Goal: Task Accomplishment & Management: Use online tool/utility

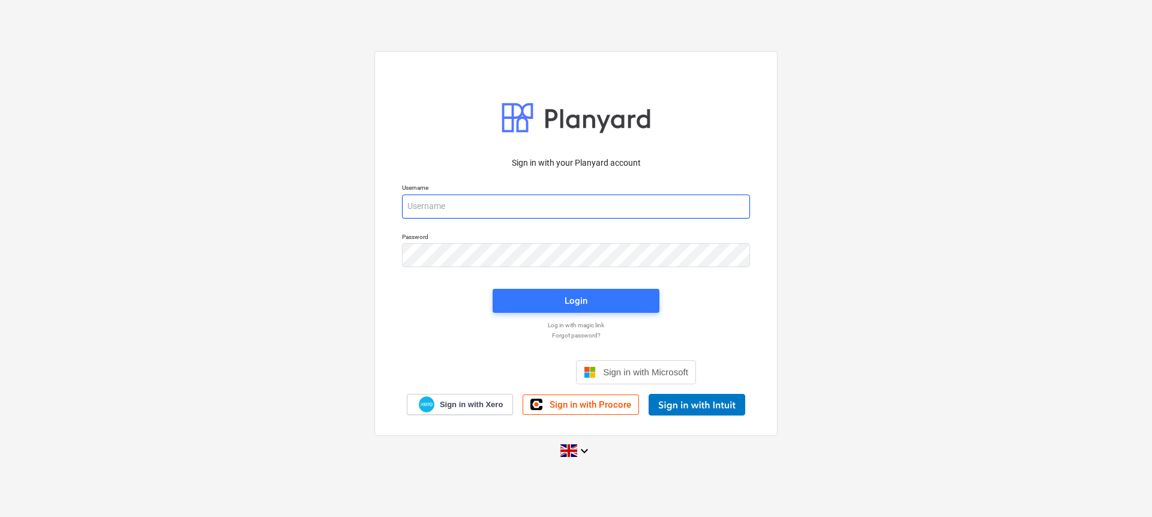
click at [504, 199] on input "email" at bounding box center [576, 206] width 348 height 24
click at [482, 206] on input "email" at bounding box center [576, 206] width 348 height 24
type input "[EMAIL_ADDRESS][DOMAIN_NAME]"
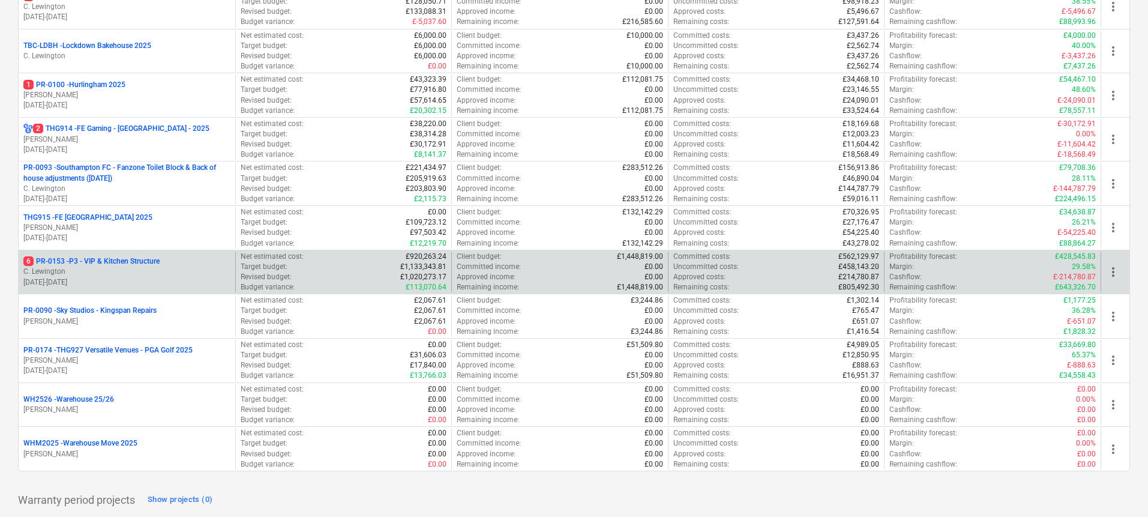
scroll to position [532, 0]
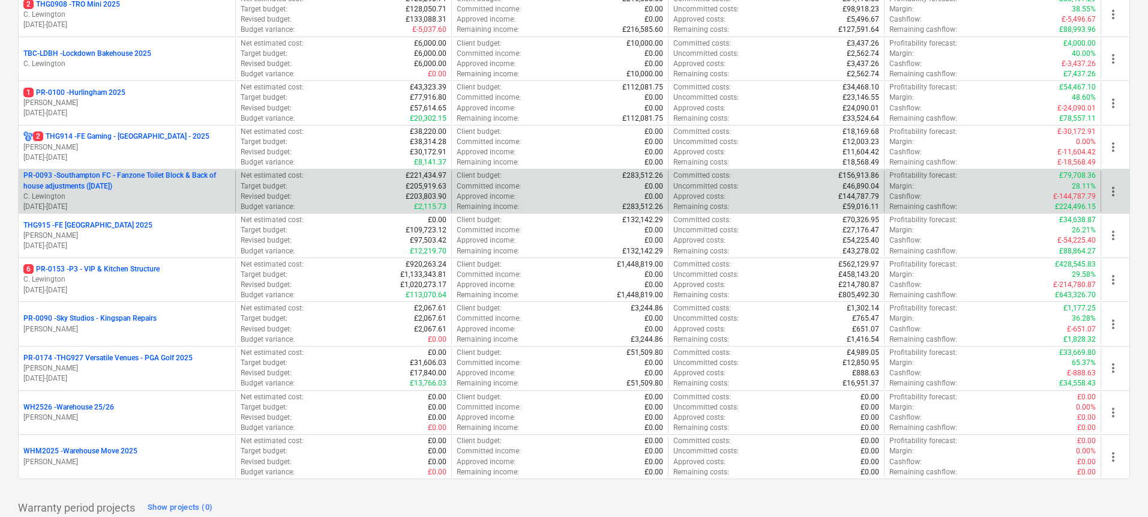
click at [168, 188] on p "PR-0093 - Southampton FC - Fanzone Toilet Block & Back of house adjustments ([D…" at bounding box center [126, 180] width 207 height 20
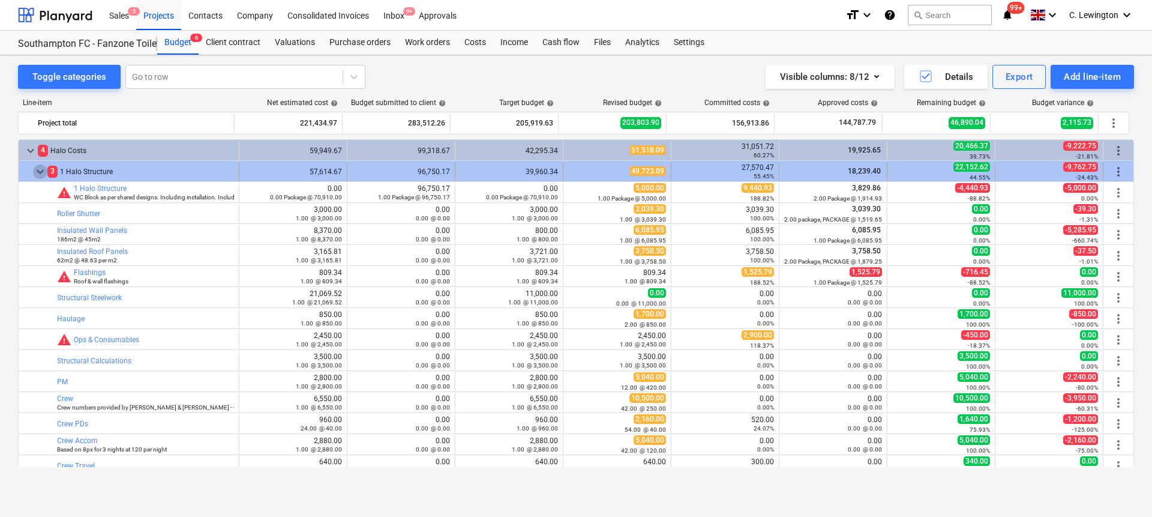
click at [39, 170] on span "keyboard_arrow_down" at bounding box center [40, 171] width 14 height 14
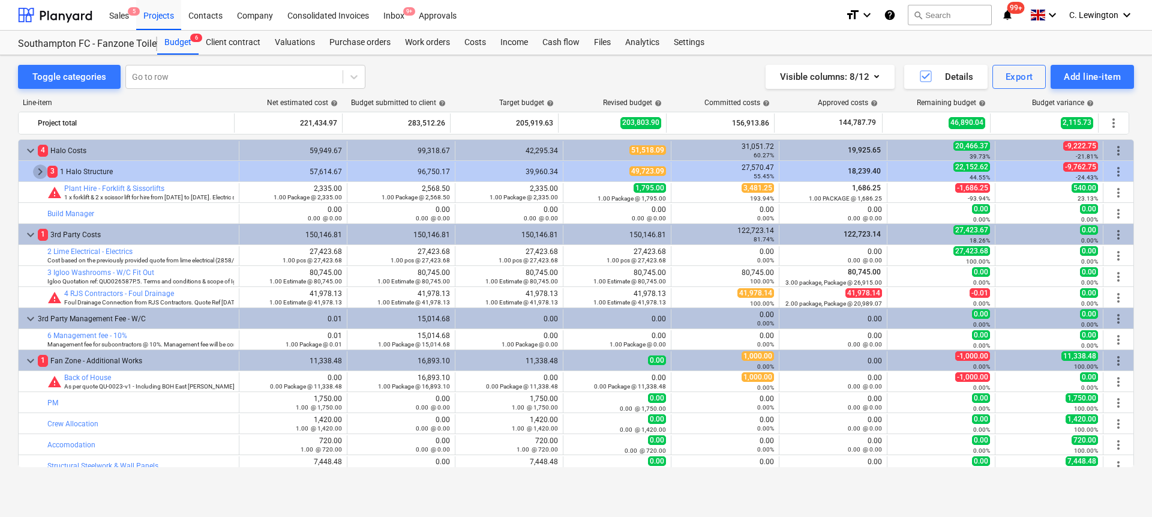
click at [39, 170] on span "keyboard_arrow_right" at bounding box center [40, 171] width 14 height 14
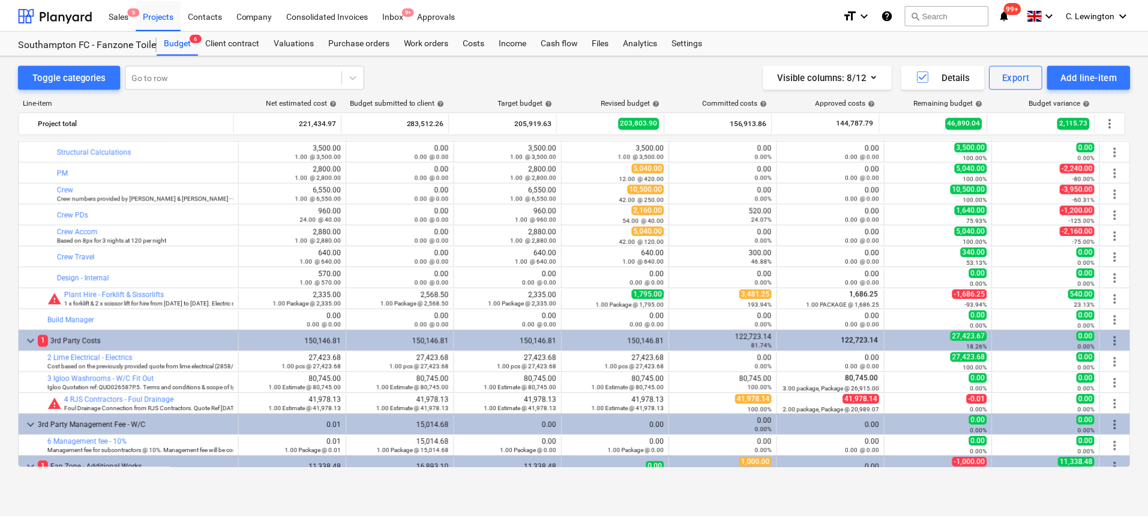
scroll to position [289, 0]
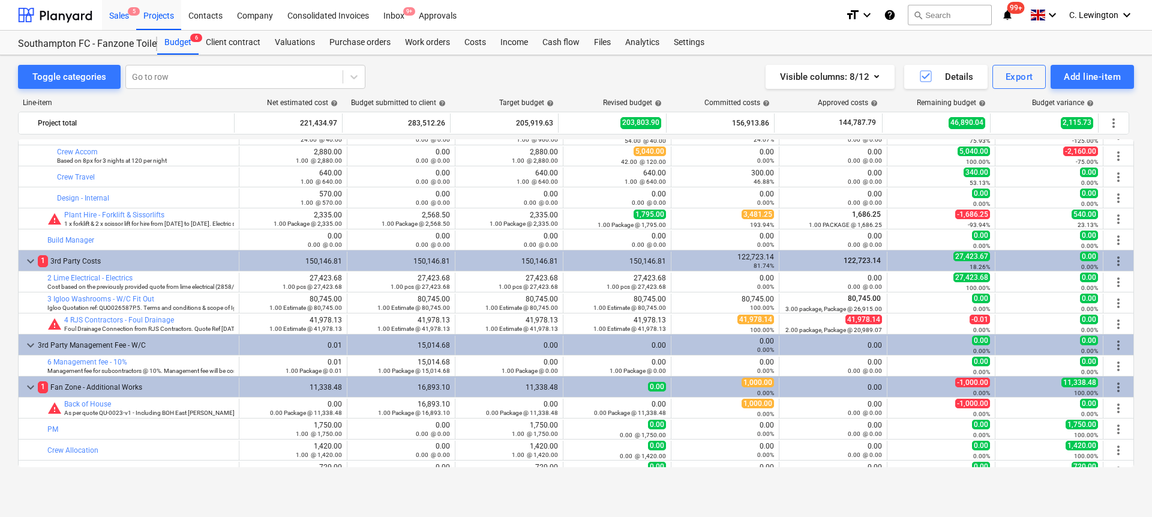
click at [127, 12] on div "Sales 5" at bounding box center [119, 14] width 34 height 31
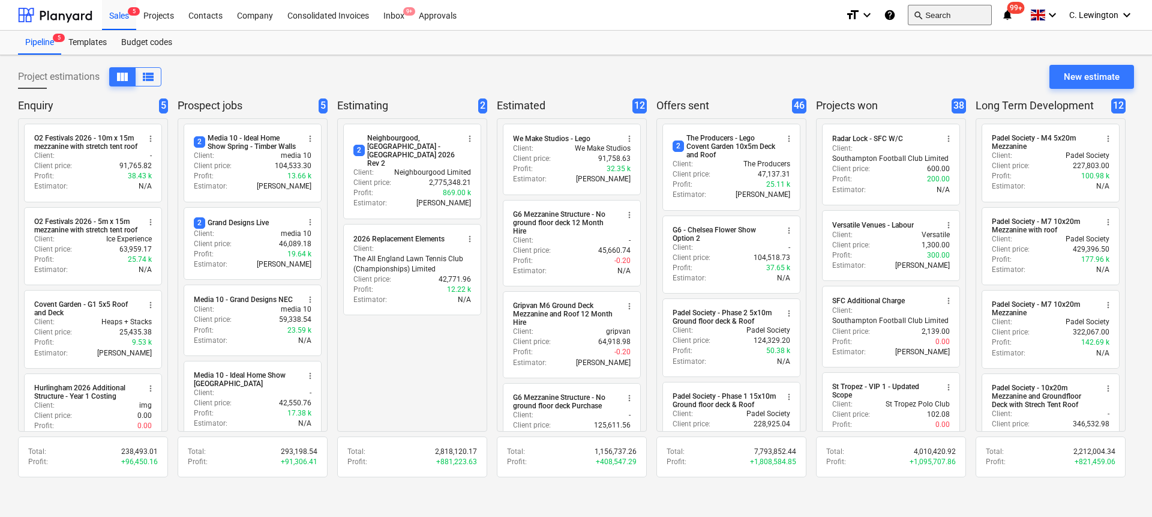
click at [933, 11] on button "search Search" at bounding box center [950, 15] width 84 height 20
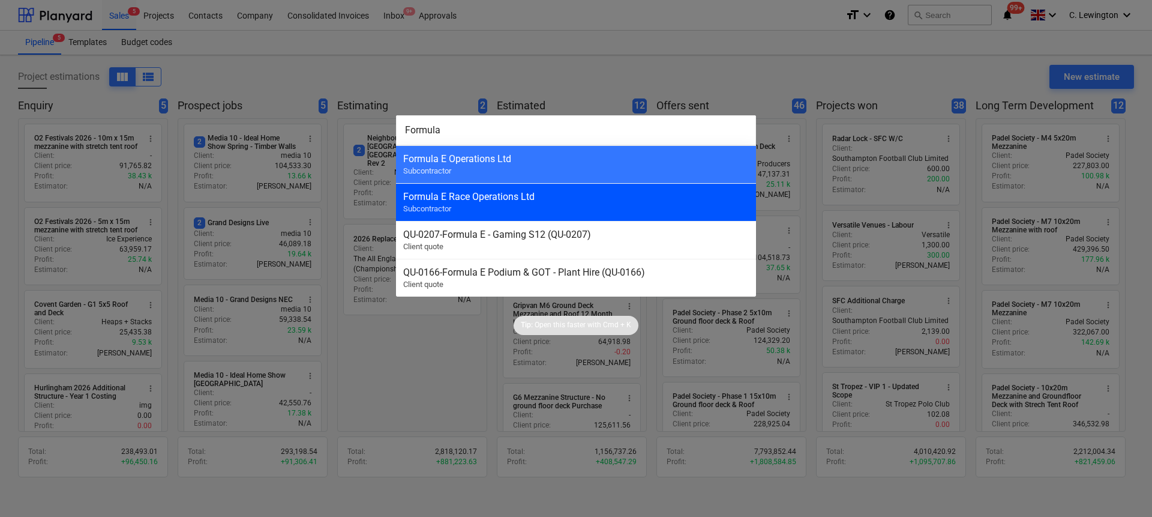
type input "Formula"
click at [506, 208] on div "Formula E Race Operations Ltd Subcontractor" at bounding box center [576, 202] width 360 height 38
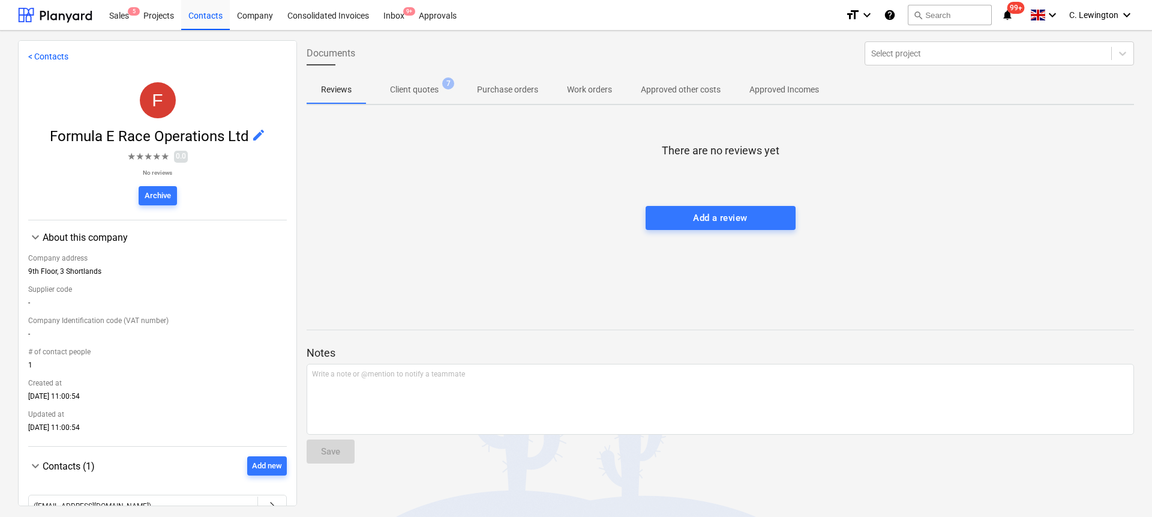
click at [436, 95] on p "Client quotes" at bounding box center [414, 89] width 49 height 13
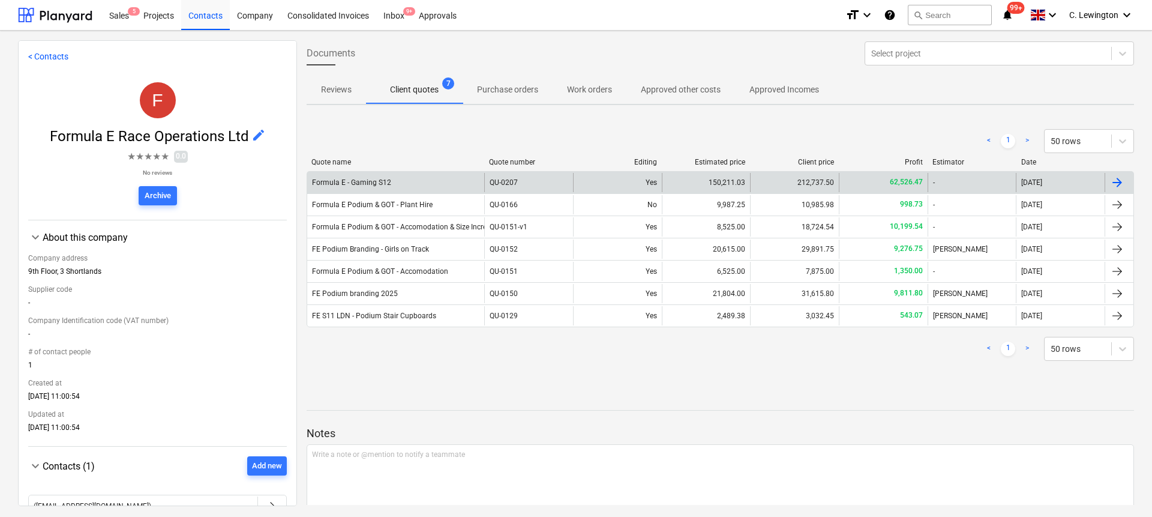
click at [434, 185] on div "Formula E - Gaming S12" at bounding box center [395, 182] width 177 height 19
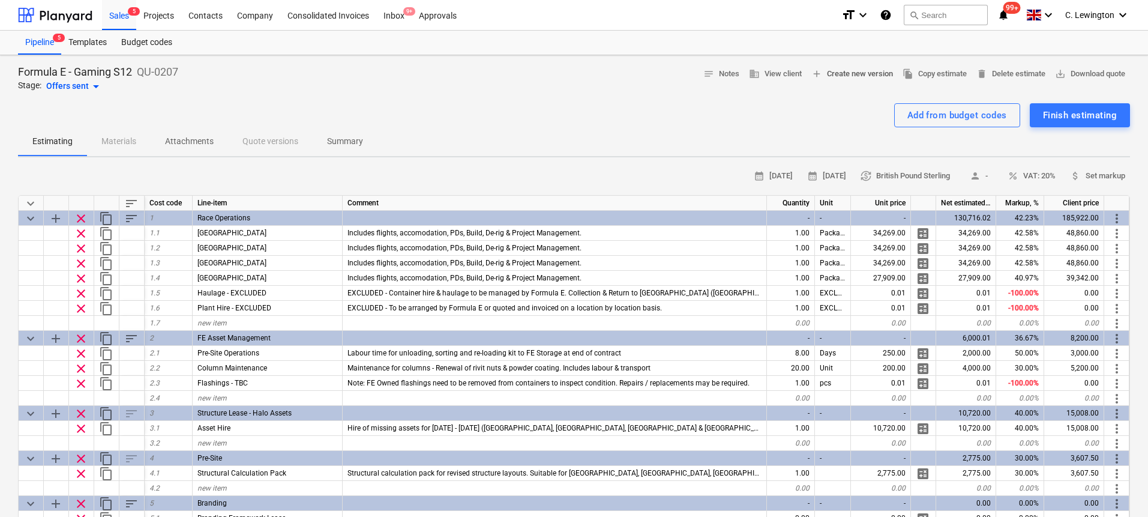
click at [844, 72] on span "add Create new version" at bounding box center [852, 74] width 82 height 14
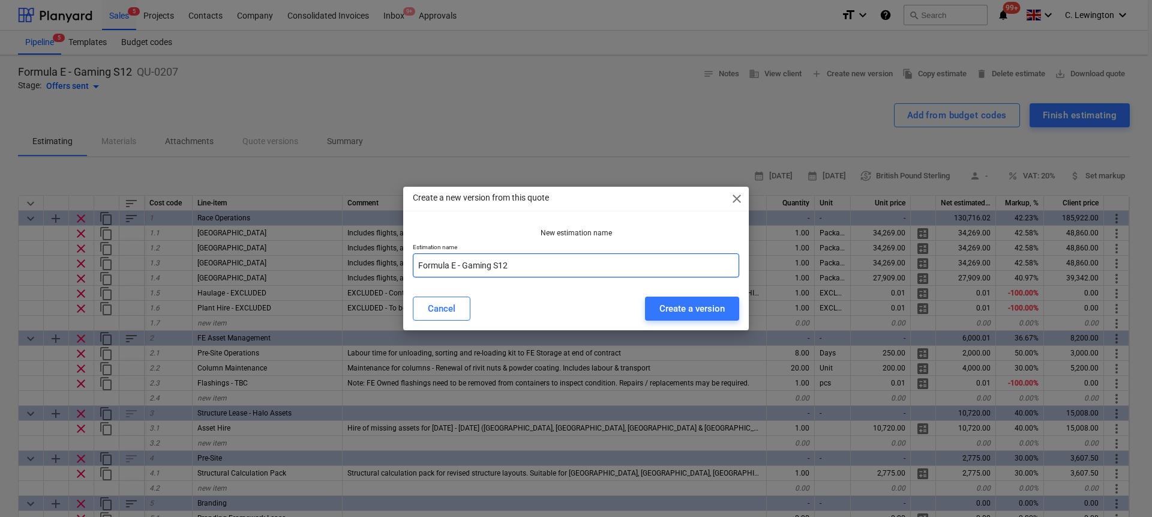
click at [580, 268] on input "Formula E - Gaming S12" at bounding box center [576, 265] width 326 height 24
click at [688, 302] on div "Create a version" at bounding box center [691, 309] width 65 height 16
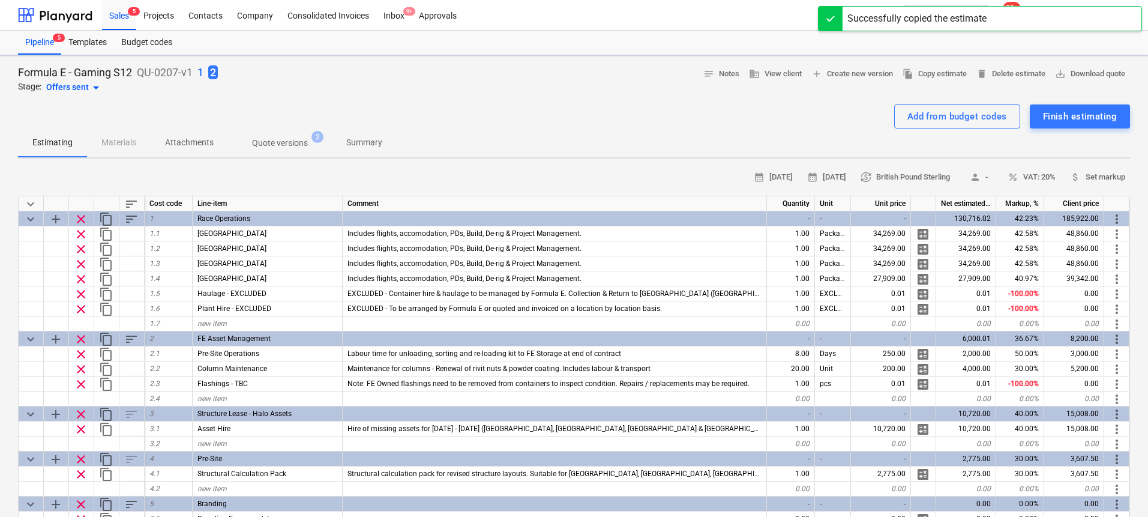
type textarea "x"
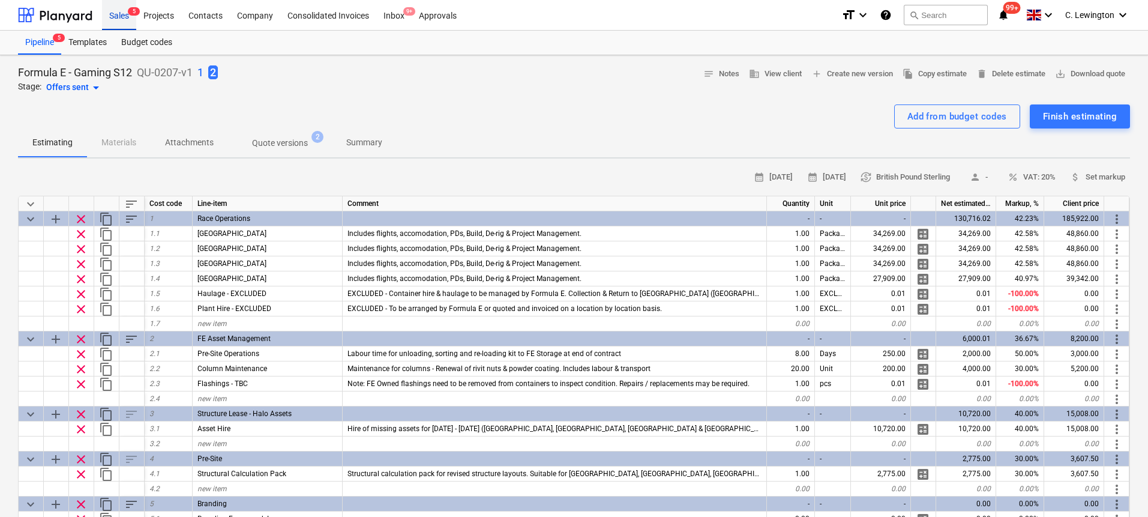
click at [121, 16] on div "Sales 5" at bounding box center [119, 14] width 34 height 31
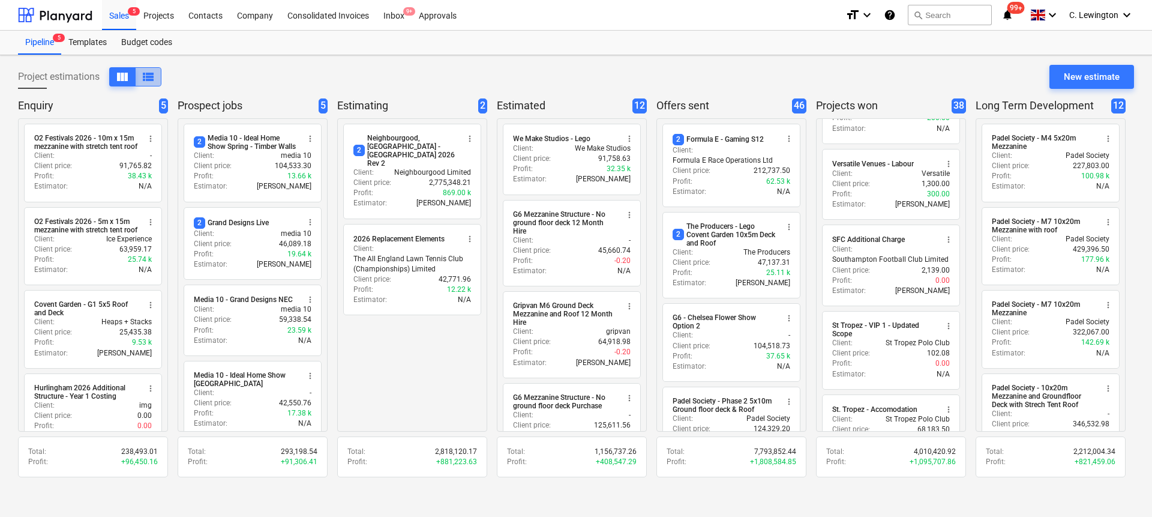
click at [151, 77] on span "view_list" at bounding box center [148, 77] width 14 height 14
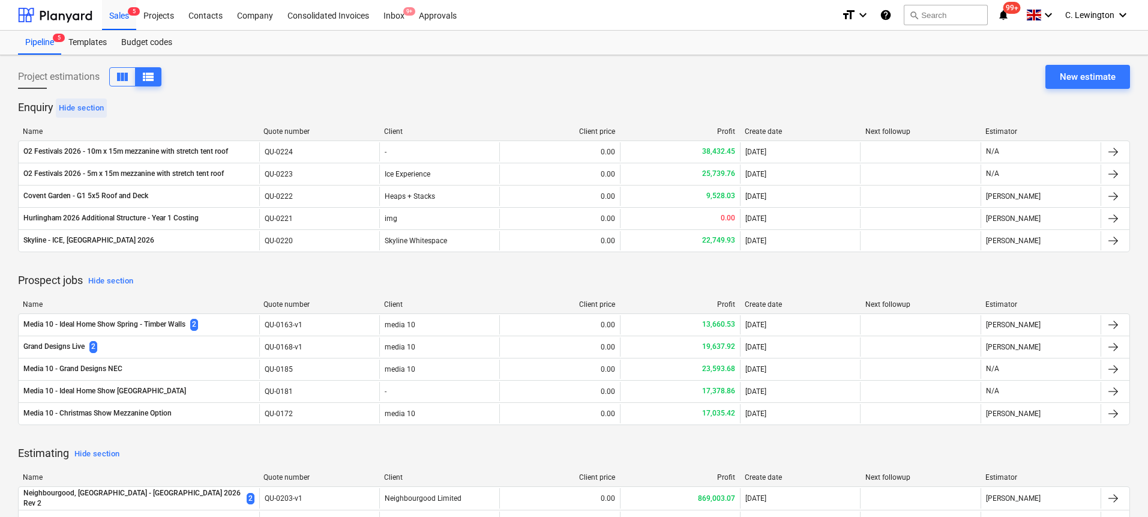
click at [70, 107] on div "Hide section" at bounding box center [81, 108] width 45 height 14
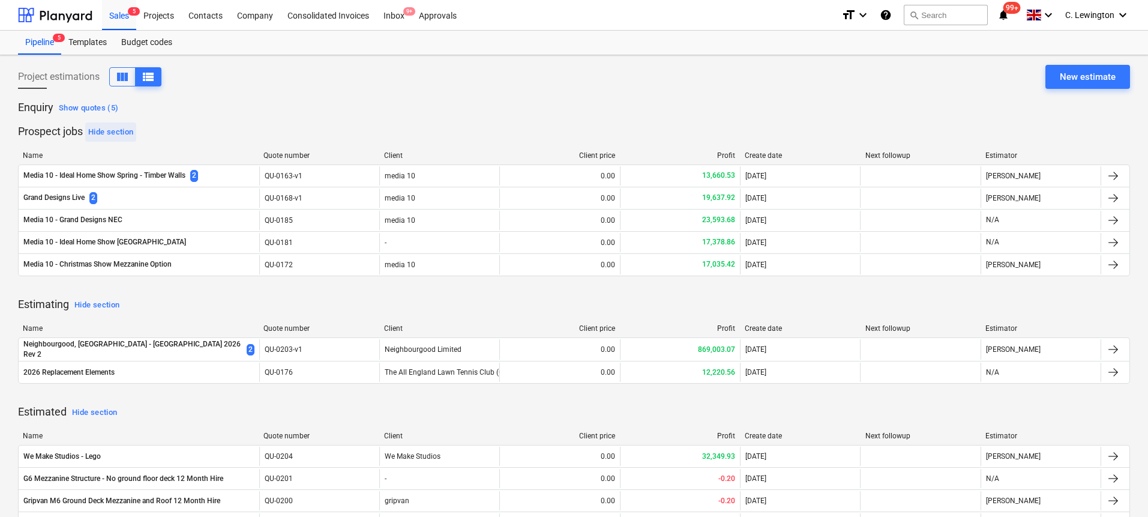
click at [94, 133] on div "Hide section" at bounding box center [110, 132] width 45 height 14
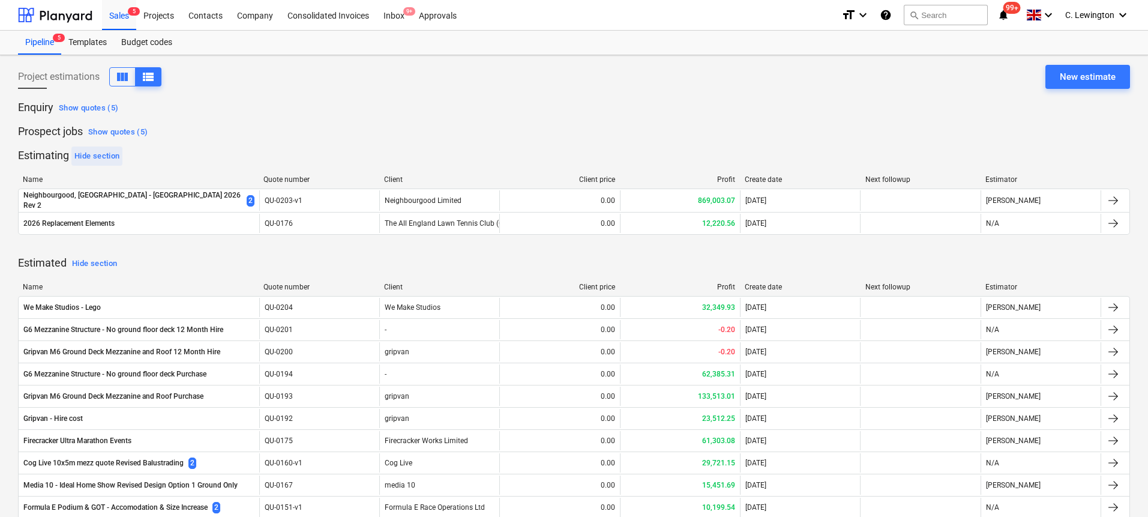
click at [104, 154] on div "Hide section" at bounding box center [96, 156] width 45 height 14
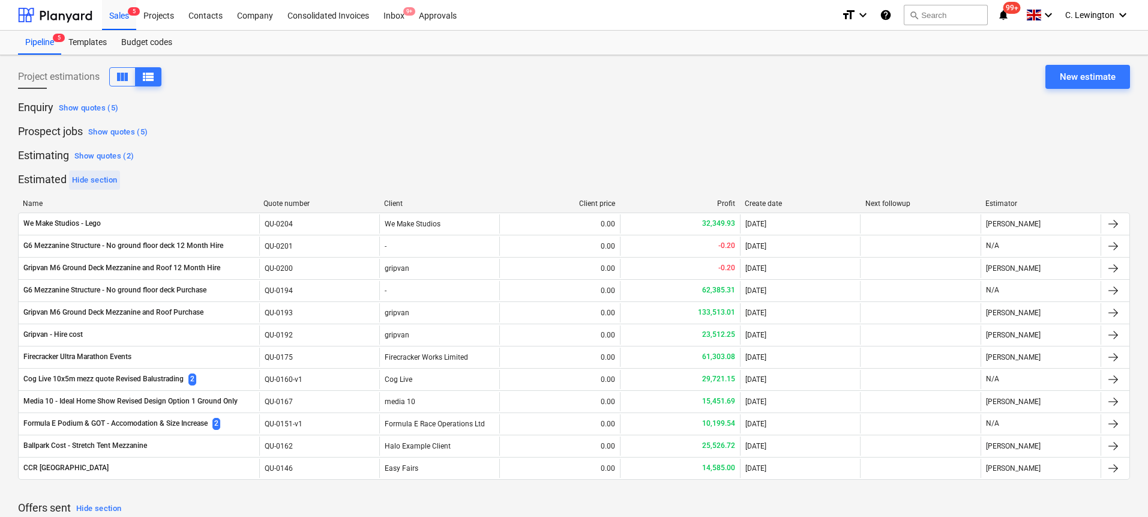
click at [92, 174] on div "Hide section" at bounding box center [94, 180] width 45 height 14
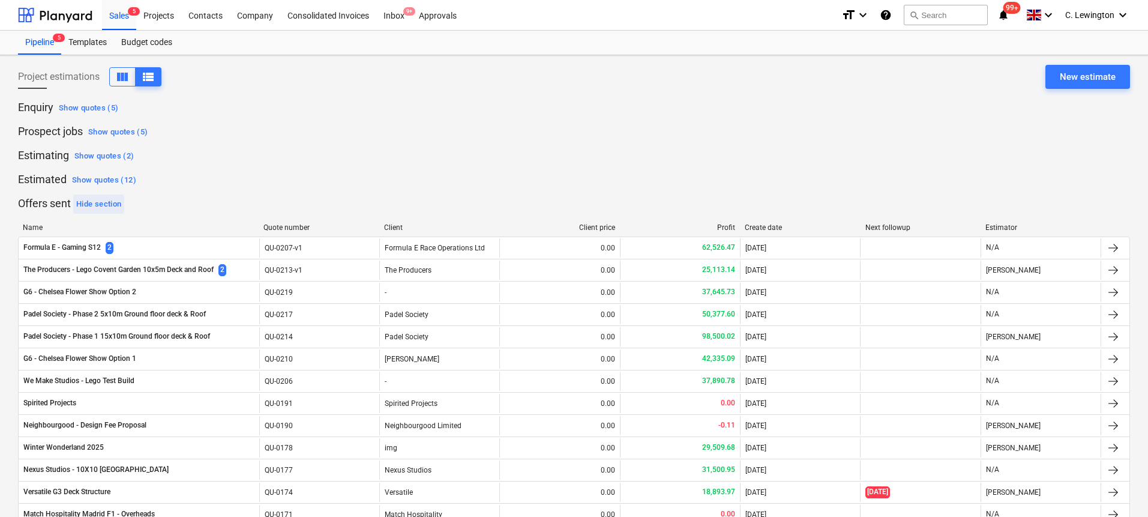
click at [119, 200] on div "Hide section" at bounding box center [98, 204] width 45 height 14
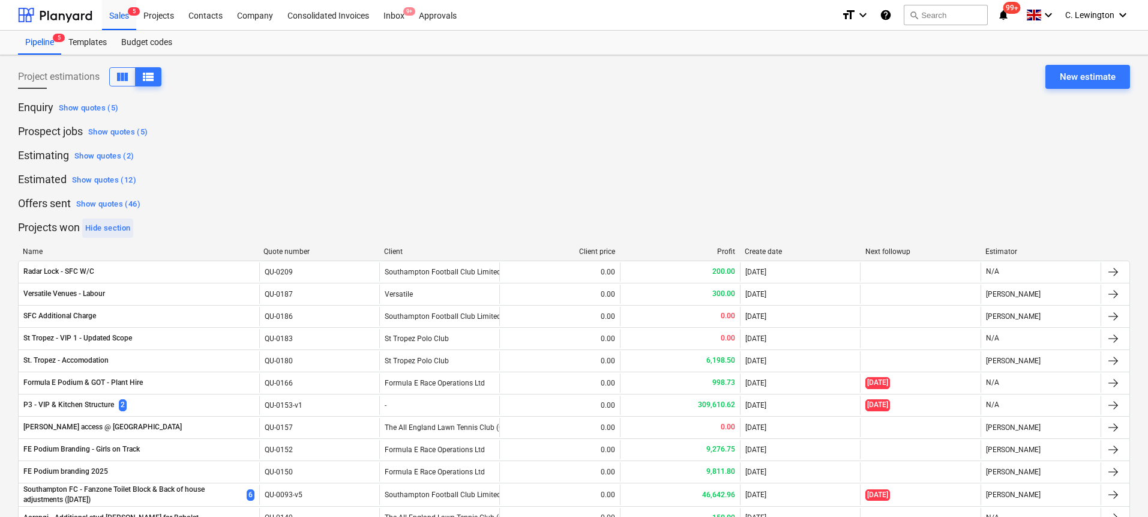
click at [115, 224] on div "Hide section" at bounding box center [107, 228] width 45 height 14
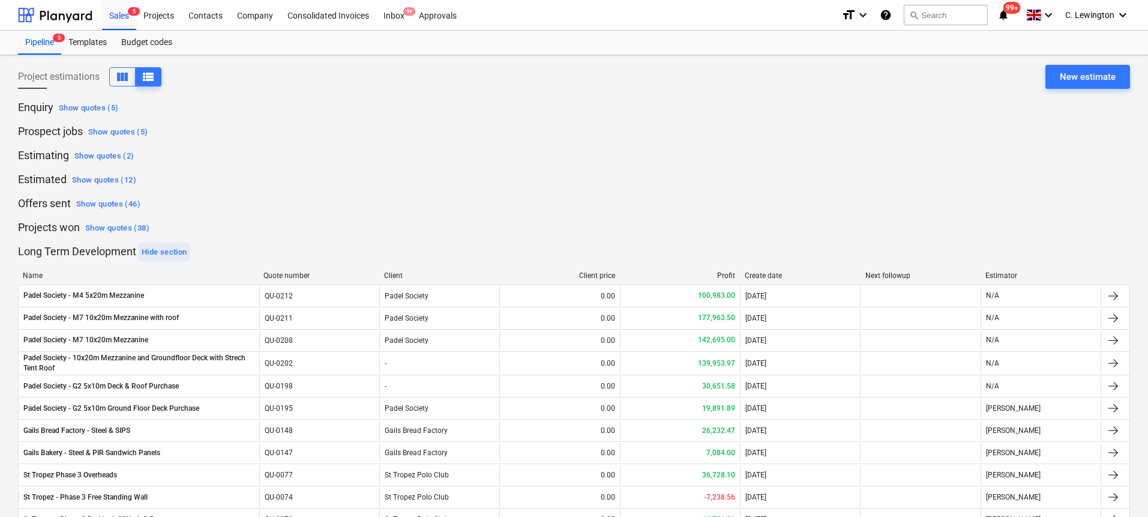
click at [170, 248] on div "Hide section" at bounding box center [164, 252] width 45 height 14
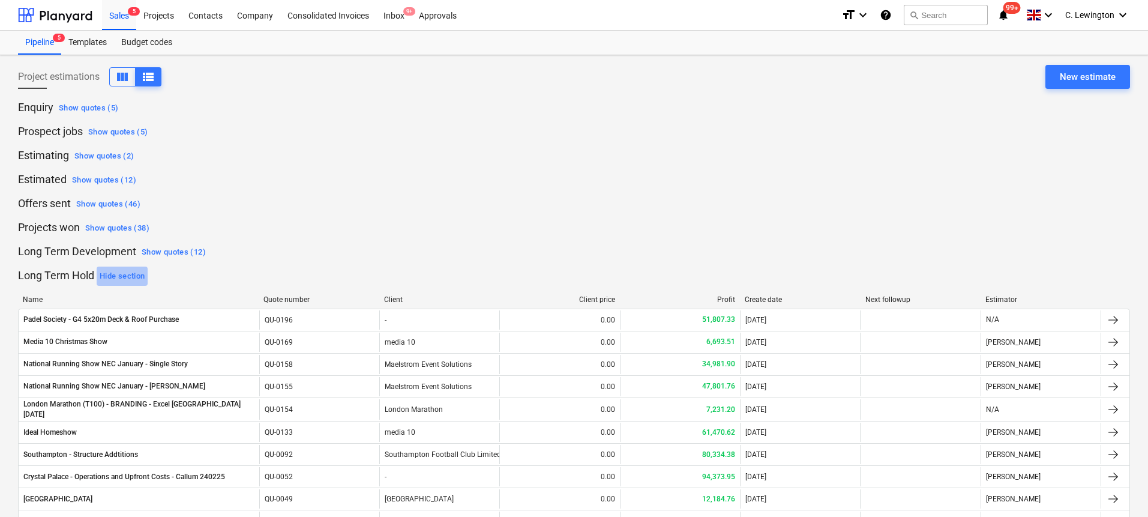
click at [126, 274] on div "Hide section" at bounding box center [122, 276] width 45 height 14
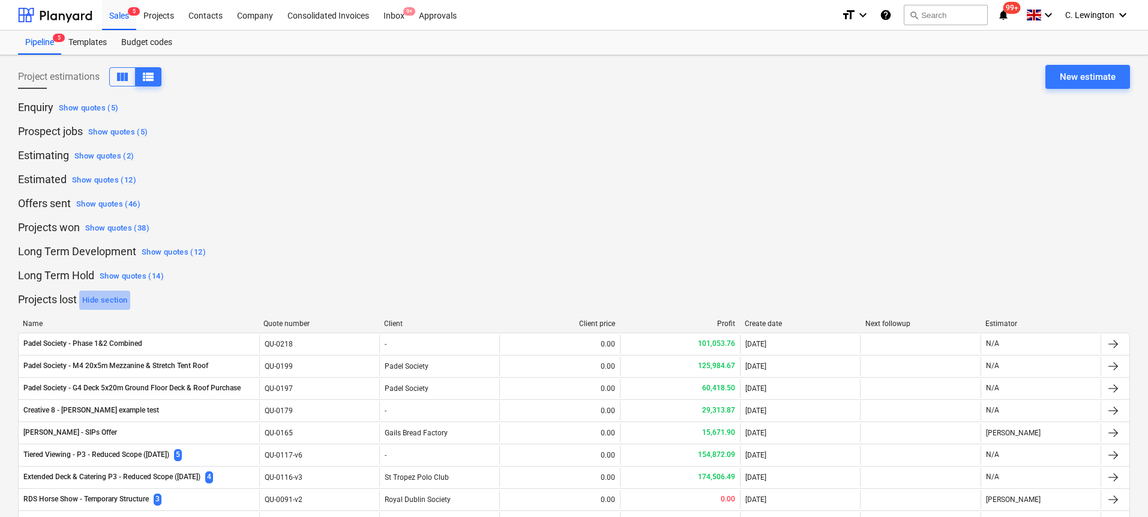
click at [106, 297] on div "Hide section" at bounding box center [104, 300] width 45 height 14
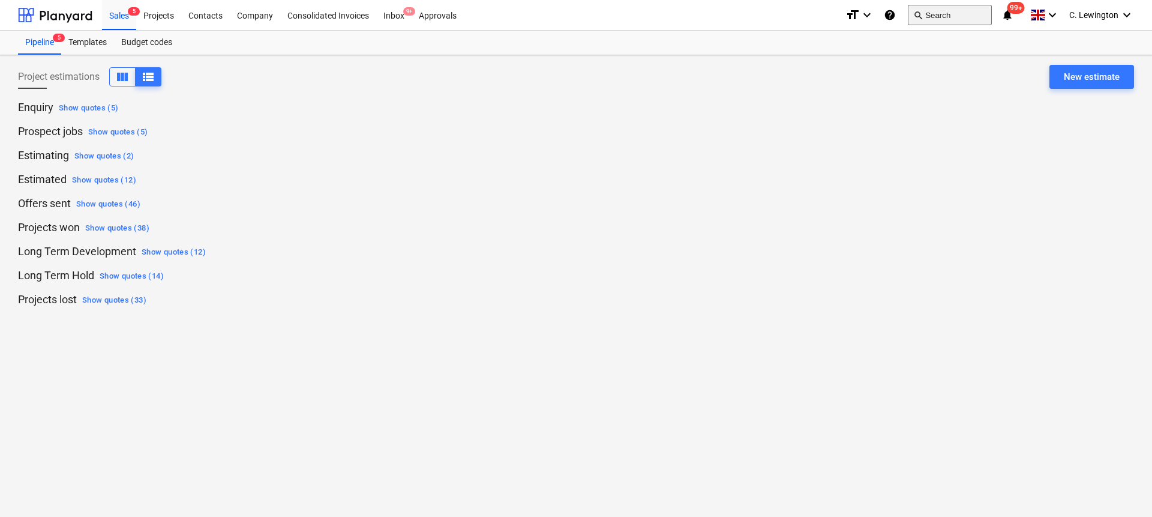
click at [944, 18] on button "search Search" at bounding box center [950, 15] width 84 height 20
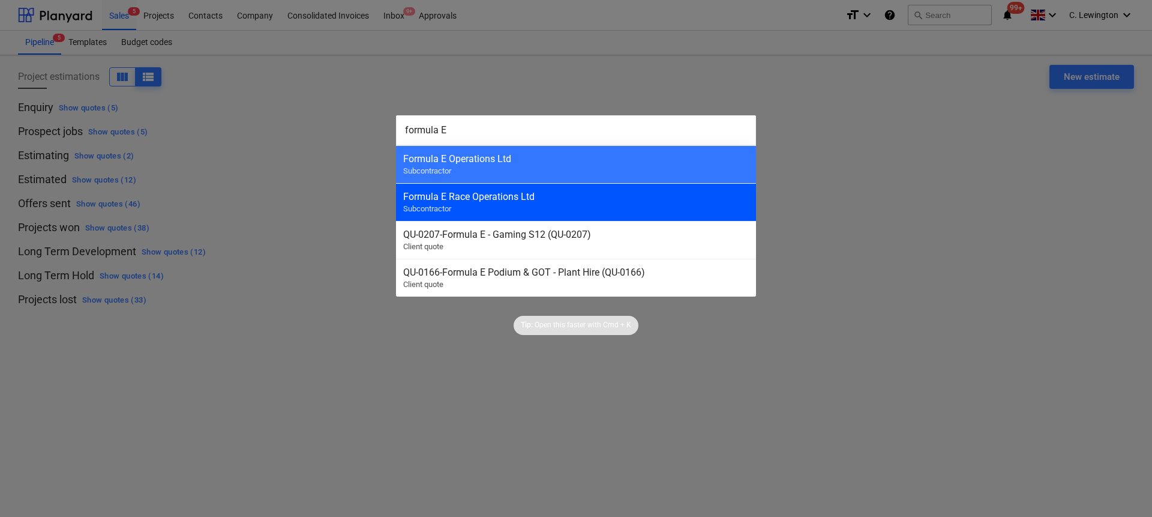
type input "formula E"
click at [485, 205] on div "Formula E Race Operations Ltd Subcontractor" at bounding box center [576, 202] width 360 height 38
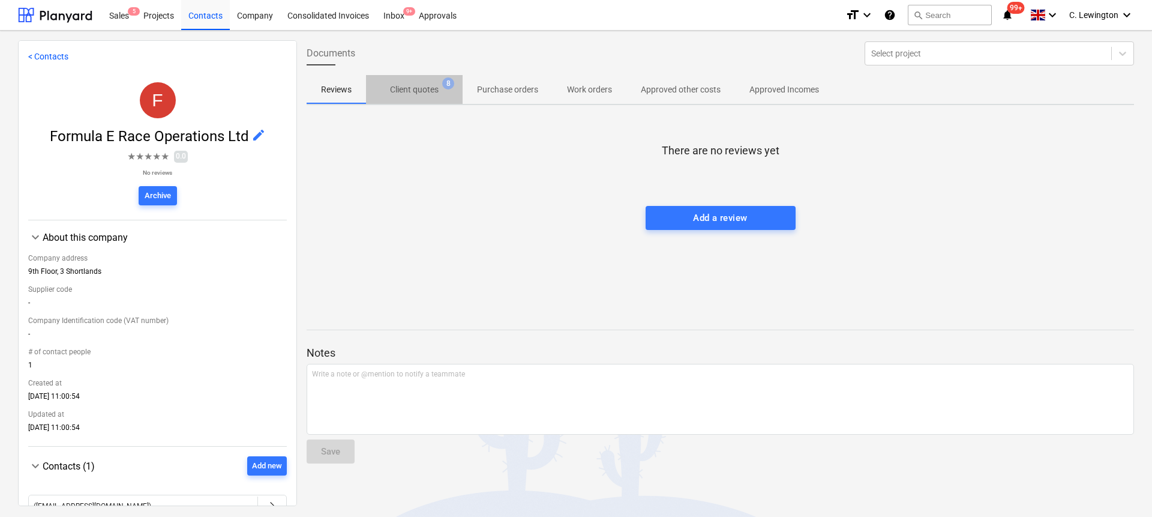
click at [419, 94] on p "Client quotes" at bounding box center [414, 89] width 49 height 13
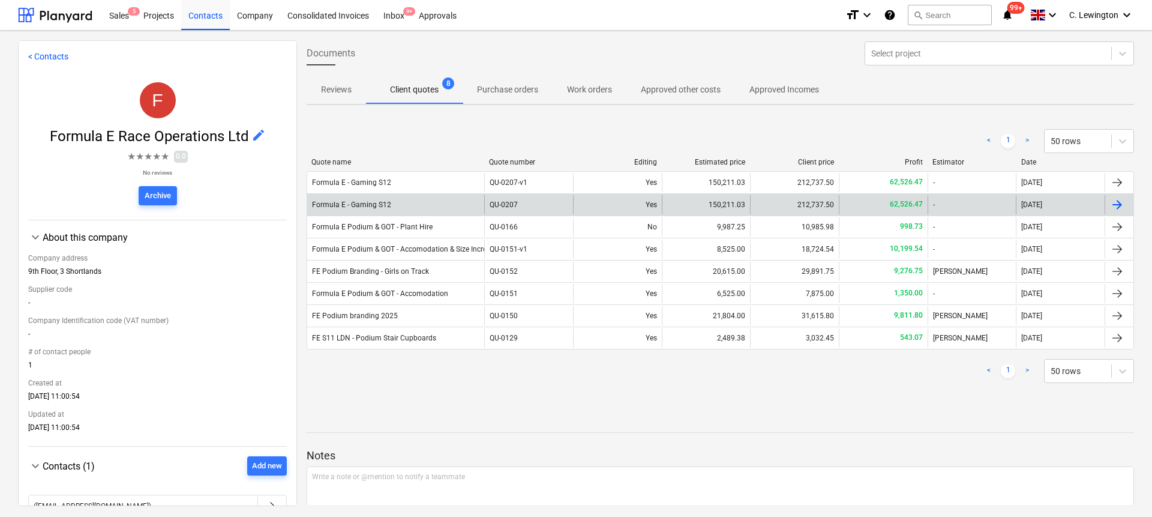
click at [401, 209] on div "Formula E - Gaming S12" at bounding box center [395, 204] width 177 height 19
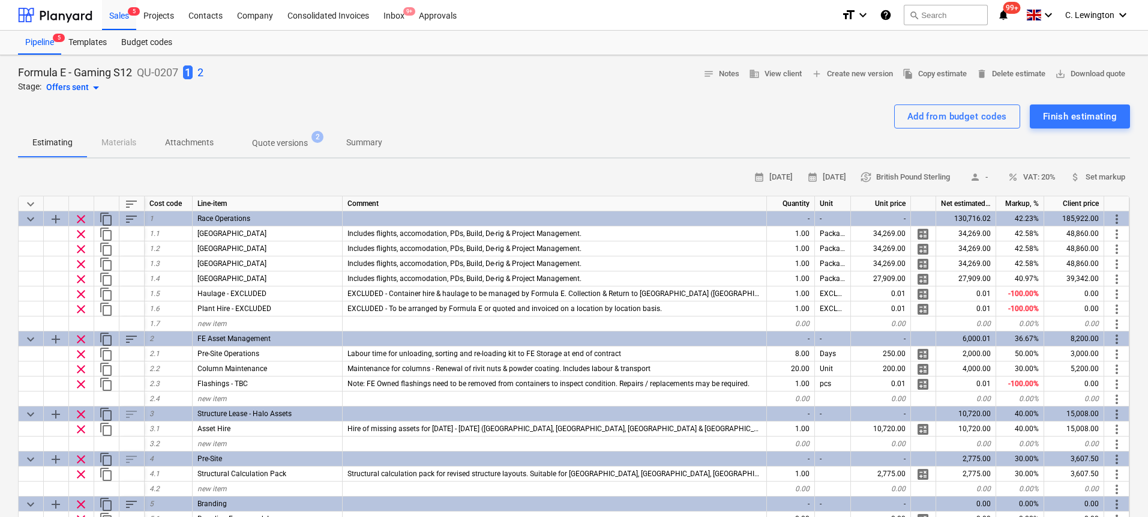
click at [199, 71] on p "2" at bounding box center [200, 72] width 6 height 14
click at [200, 71] on p "1" at bounding box center [200, 72] width 6 height 14
click at [203, 73] on p "2" at bounding box center [200, 72] width 6 height 14
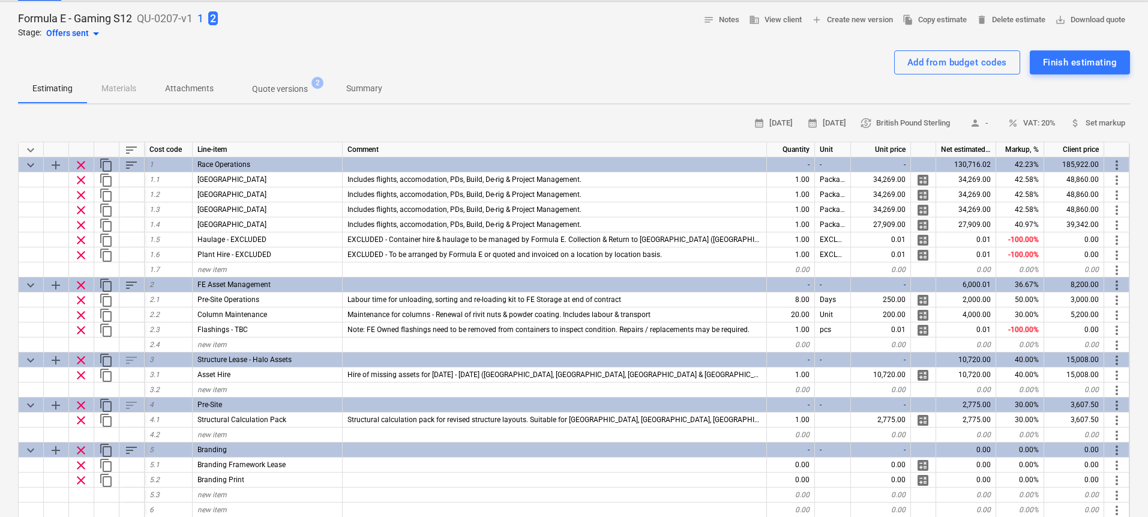
scroll to position [70, 0]
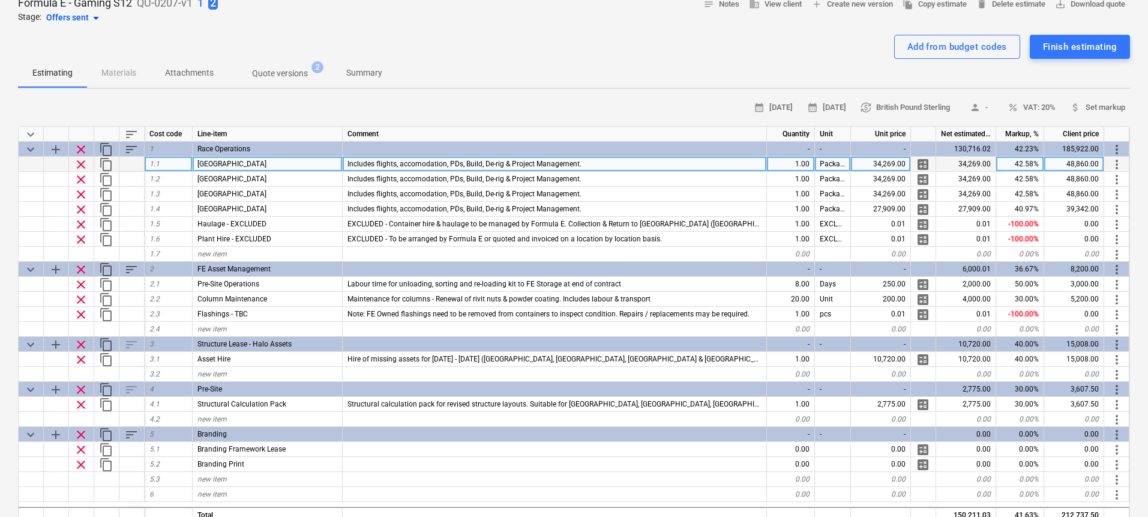
click at [927, 162] on span "calculate" at bounding box center [923, 164] width 14 height 14
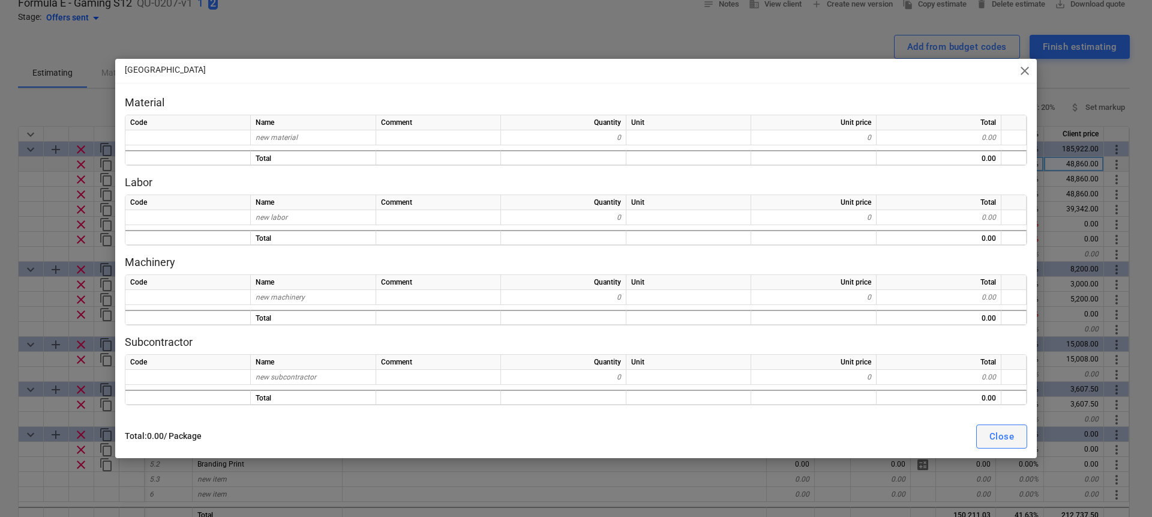
click at [998, 439] on div "Close" at bounding box center [1002, 436] width 25 height 16
type textarea "x"
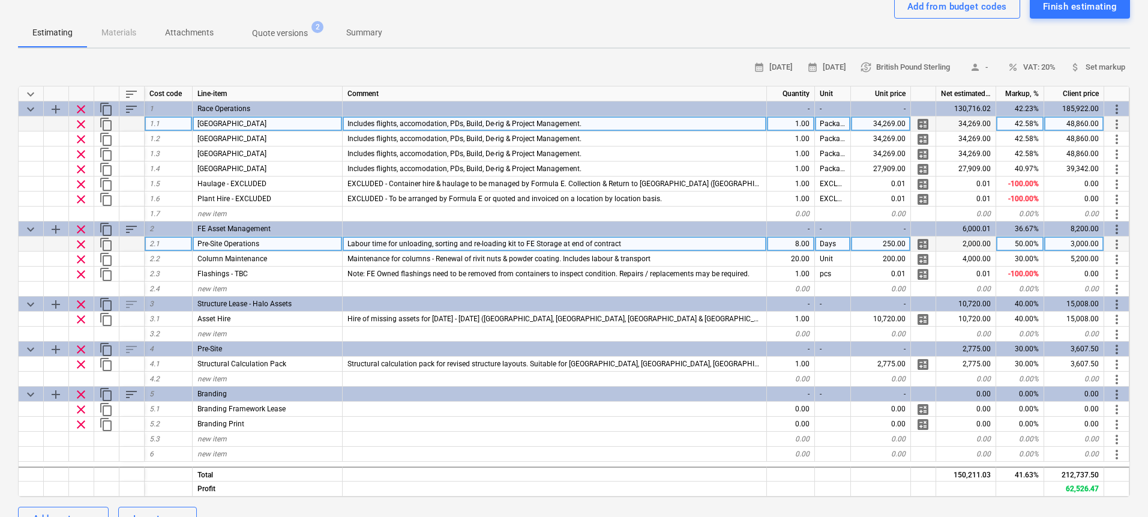
scroll to position [118, 0]
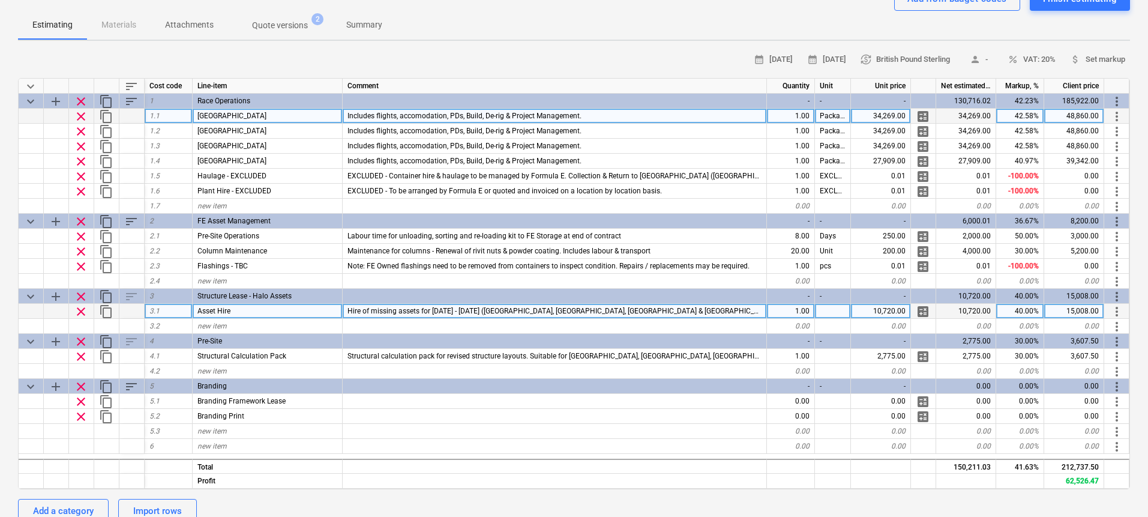
click at [712, 313] on span "Hire of missing assets for [DATE] - [DATE] ([GEOGRAPHIC_DATA], [GEOGRAPHIC_DATA…" at bounding box center [655, 311] width 617 height 8
click at [721, 310] on input "Hire of missing assets for [DATE] - [DATE] ([GEOGRAPHIC_DATA], [GEOGRAPHIC_DATA…" at bounding box center [555, 311] width 424 height 14
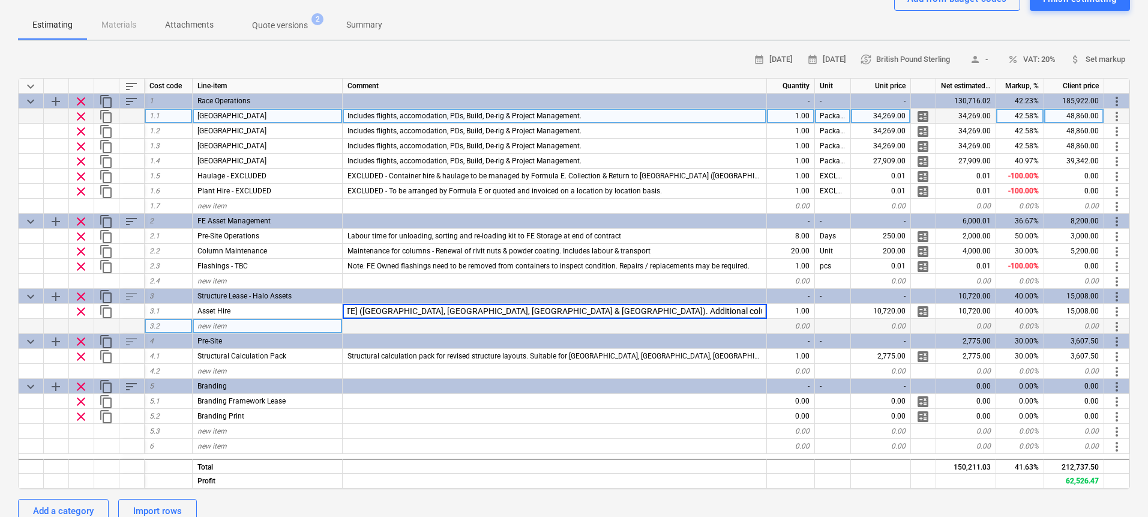
click at [578, 329] on div at bounding box center [555, 326] width 424 height 15
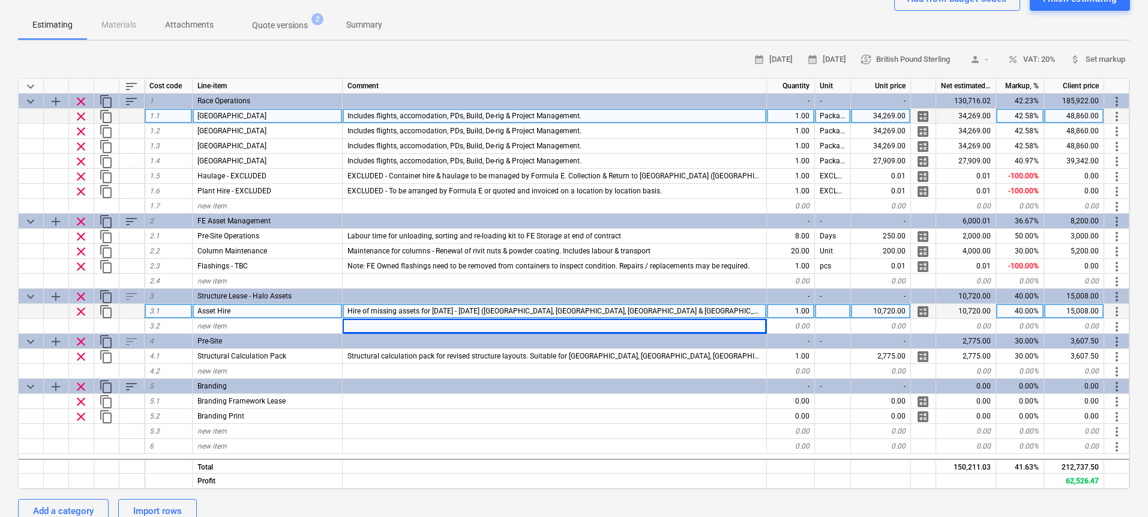
click at [674, 312] on span "Hire of missing assets for [DATE] - [DATE] ([GEOGRAPHIC_DATA], [GEOGRAPHIC_DATA…" at bounding box center [655, 311] width 617 height 8
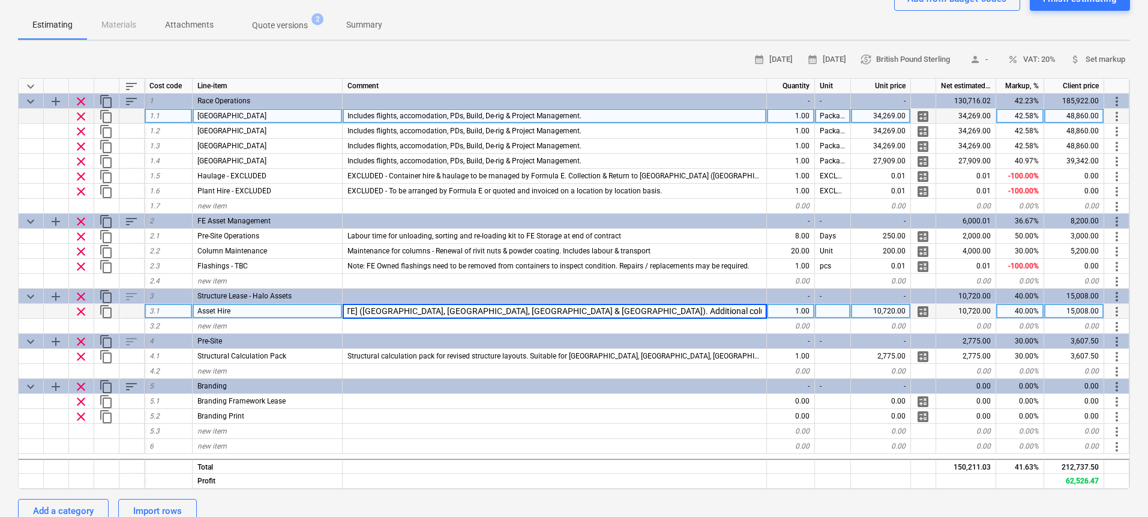
click at [625, 313] on input "Hire of missing assets for [DATE] - [DATE] ([GEOGRAPHIC_DATA], [GEOGRAPHIC_DATA…" at bounding box center [555, 311] width 424 height 14
drag, startPoint x: 592, startPoint y: 313, endPoint x: 619, endPoint y: 311, distance: 27.7
click at [619, 311] on input "Hire of missing assets for [DATE] - [DATE] ([GEOGRAPHIC_DATA], [GEOGRAPHIC_DATA…" at bounding box center [555, 311] width 424 height 14
drag, startPoint x: 627, startPoint y: 311, endPoint x: 646, endPoint y: 306, distance: 19.9
click at [646, 306] on input "Hire of missing assets for [DATE] - [DATE] ([GEOGRAPHIC_DATA], [GEOGRAPHIC_DATA…" at bounding box center [555, 311] width 424 height 14
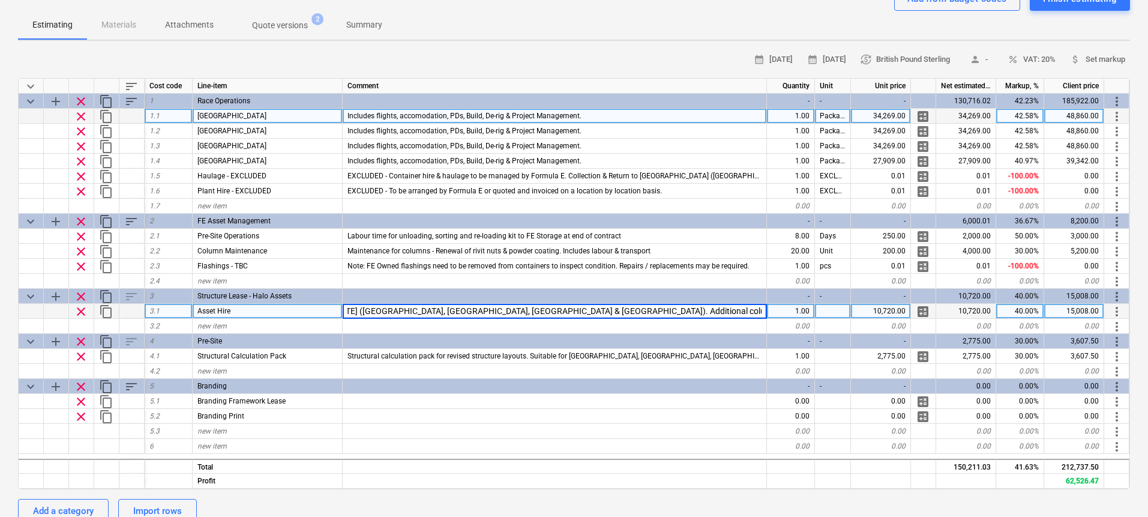
click at [671, 309] on input "Hire of missing assets for [DATE] - [DATE] ([GEOGRAPHIC_DATA], [GEOGRAPHIC_DATA…" at bounding box center [555, 311] width 424 height 14
click at [718, 308] on input "Hire of missing assets for [DATE] - [DATE] ([GEOGRAPHIC_DATA], [GEOGRAPHIC_DATA…" at bounding box center [555, 311] width 424 height 14
click at [588, 311] on input "Hire of missing assets for [DATE] - [DATE] ([GEOGRAPHIC_DATA], [GEOGRAPHIC_DATA…" at bounding box center [555, 311] width 424 height 14
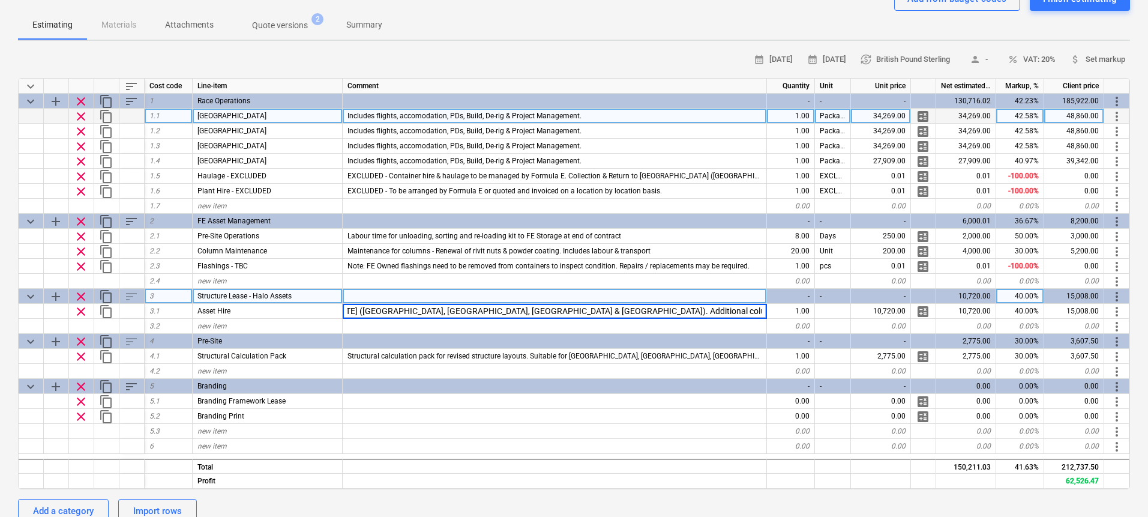
drag, startPoint x: 578, startPoint y: 308, endPoint x: 384, endPoint y: 301, distance: 194.0
click at [384, 301] on div "keyboard_arrow_down sort Cost code Line-item Comment Quantity Unit Unit price N…" at bounding box center [574, 283] width 1112 height 411
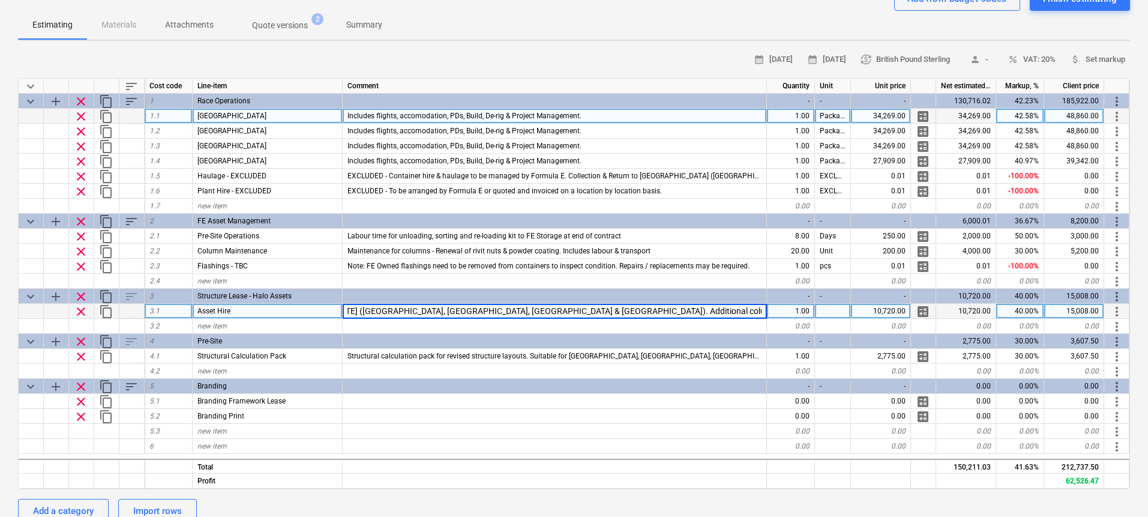
click at [405, 309] on input "Hire of missing assets for [DATE] - [DATE] ([GEOGRAPHIC_DATA], [GEOGRAPHIC_DATA…" at bounding box center [555, 311] width 424 height 14
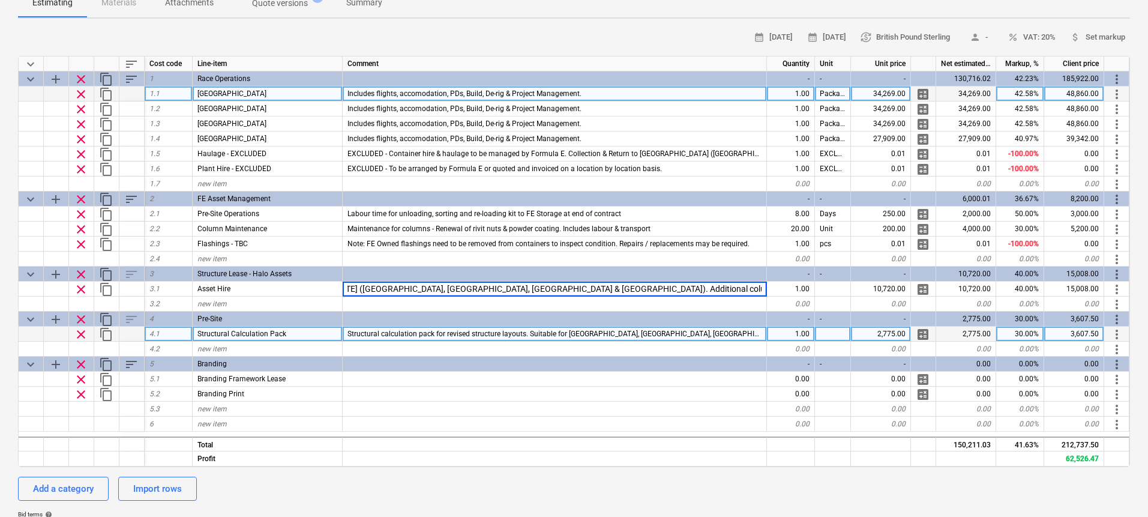
scroll to position [148, 0]
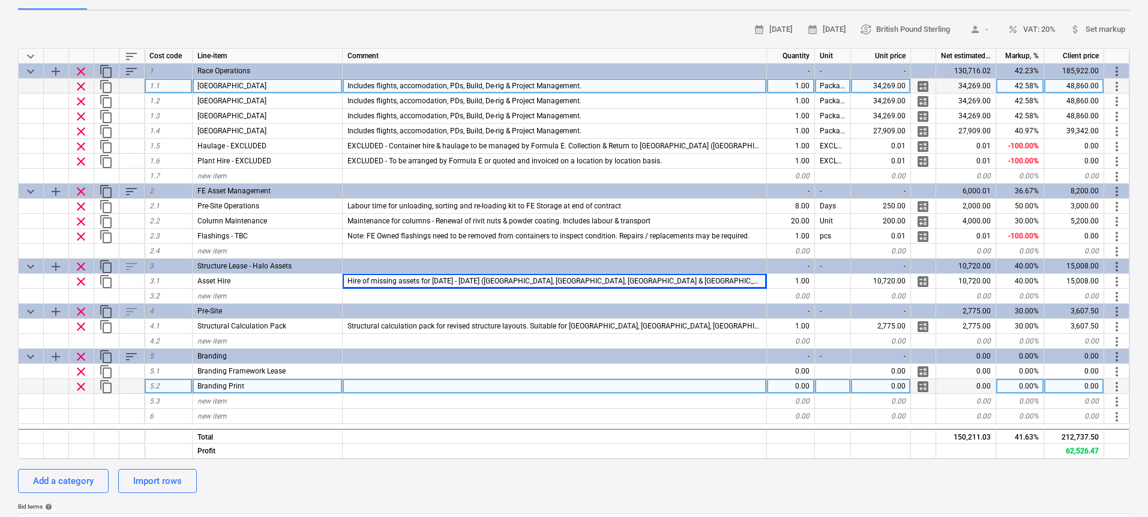
click at [386, 385] on div at bounding box center [555, 386] width 424 height 15
